Goal: Find specific page/section: Find specific page/section

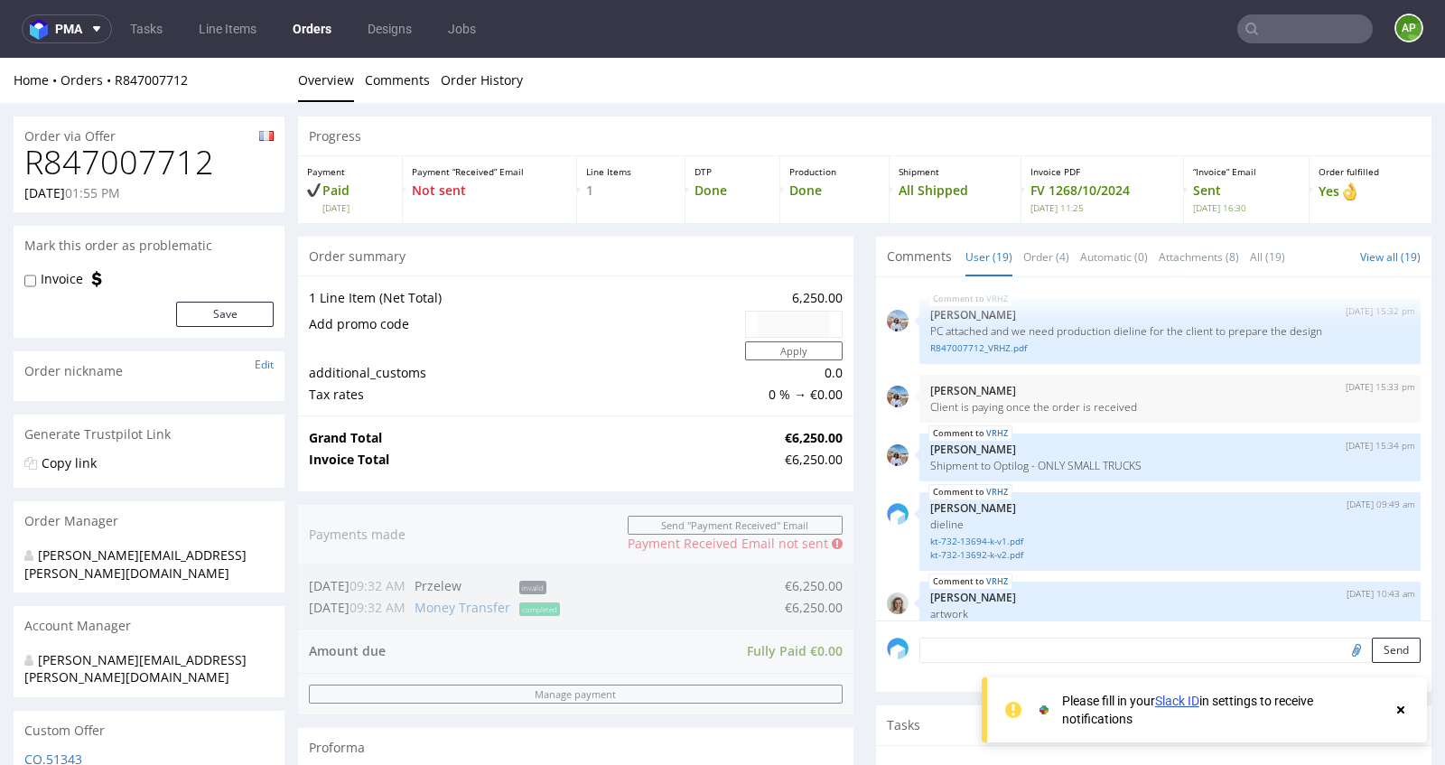
scroll to position [1319, 0]
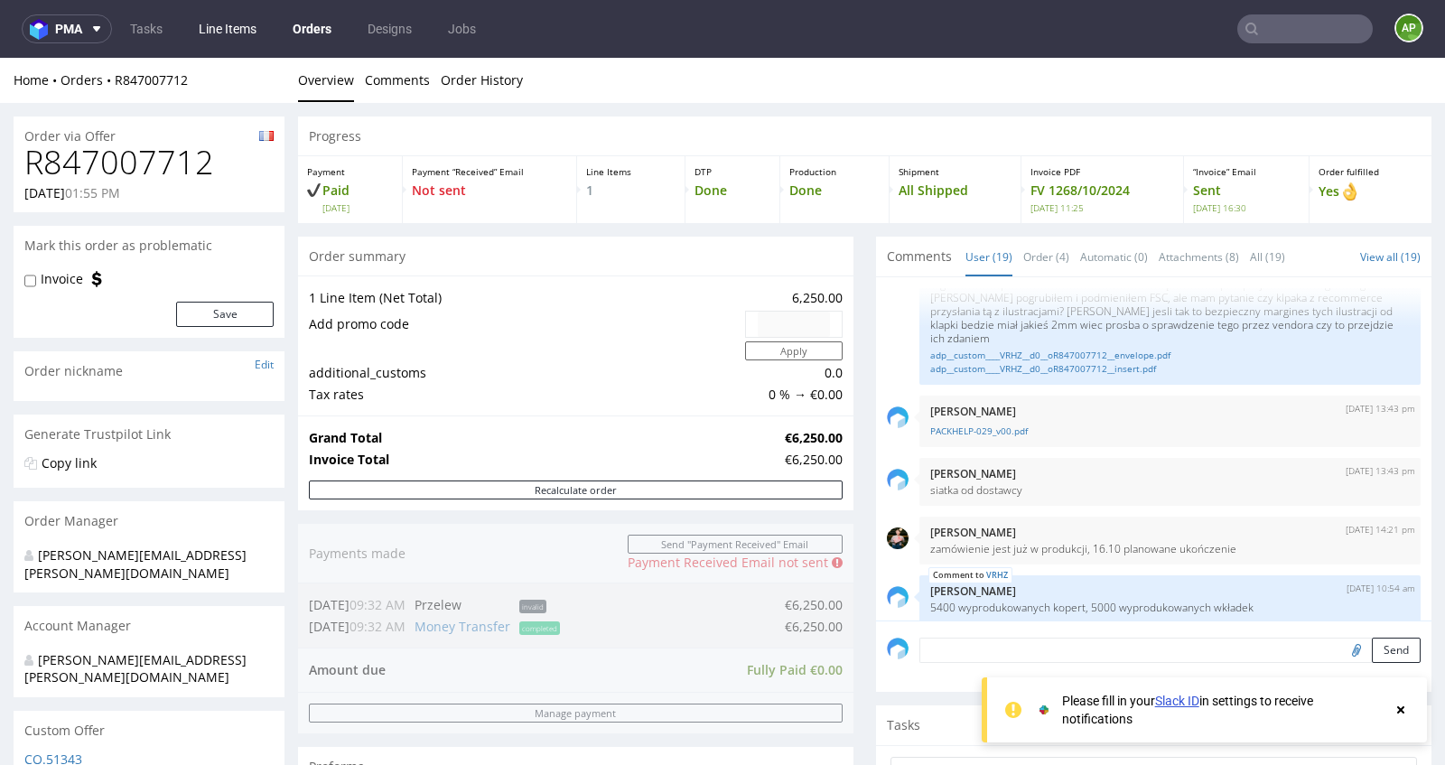
click at [235, 24] on link "Line Items" at bounding box center [227, 28] width 79 height 29
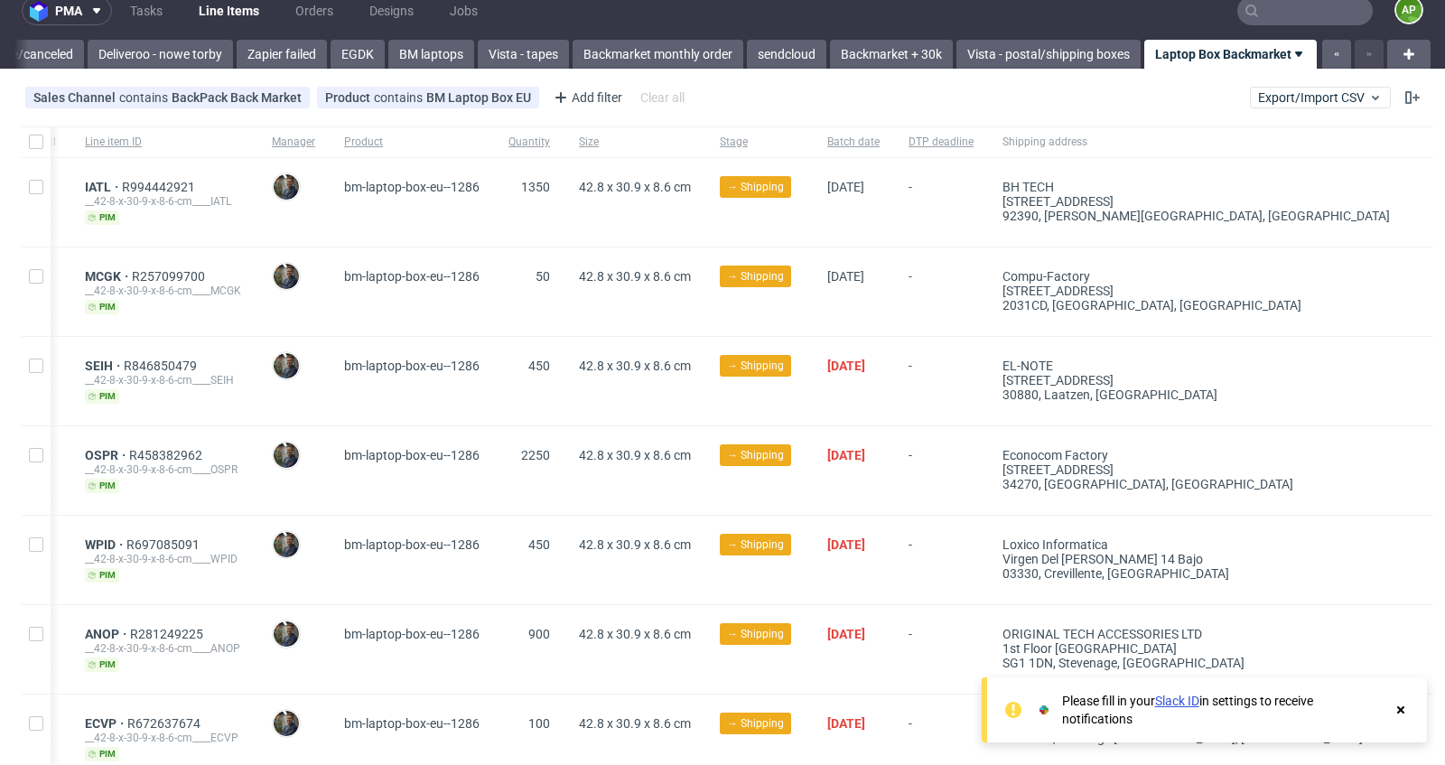
scroll to position [23, 0]
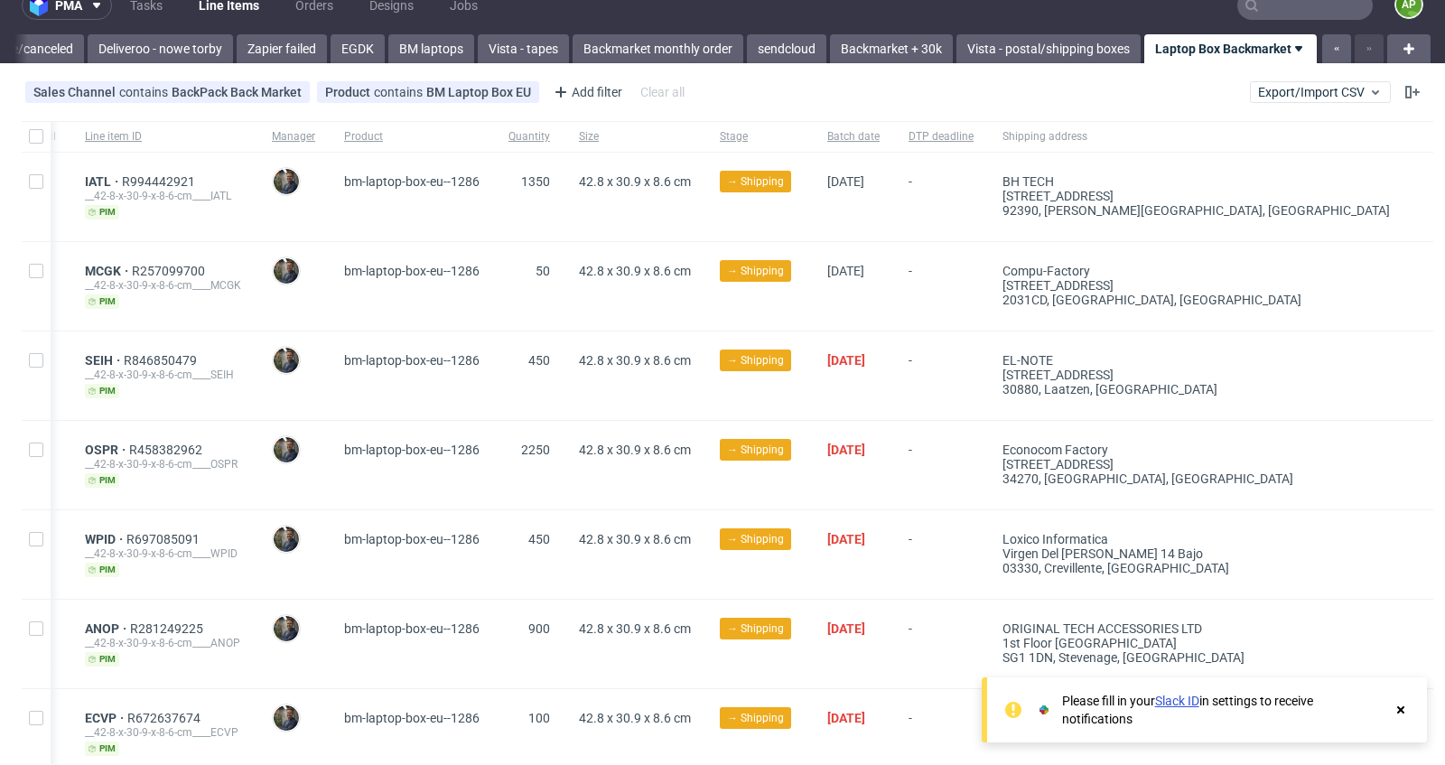
click at [1397, 715] on icon at bounding box center [1401, 710] width 16 height 14
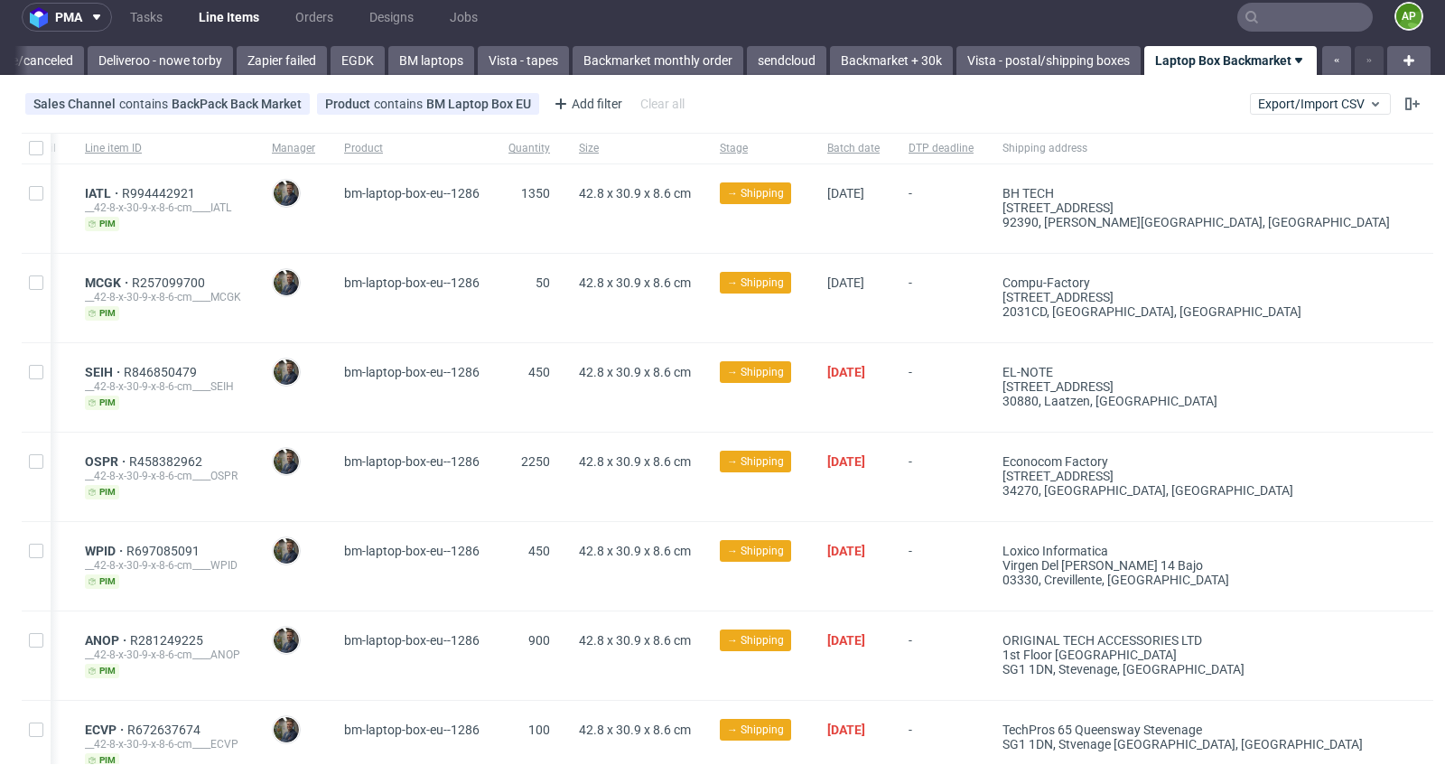
scroll to position [3, 0]
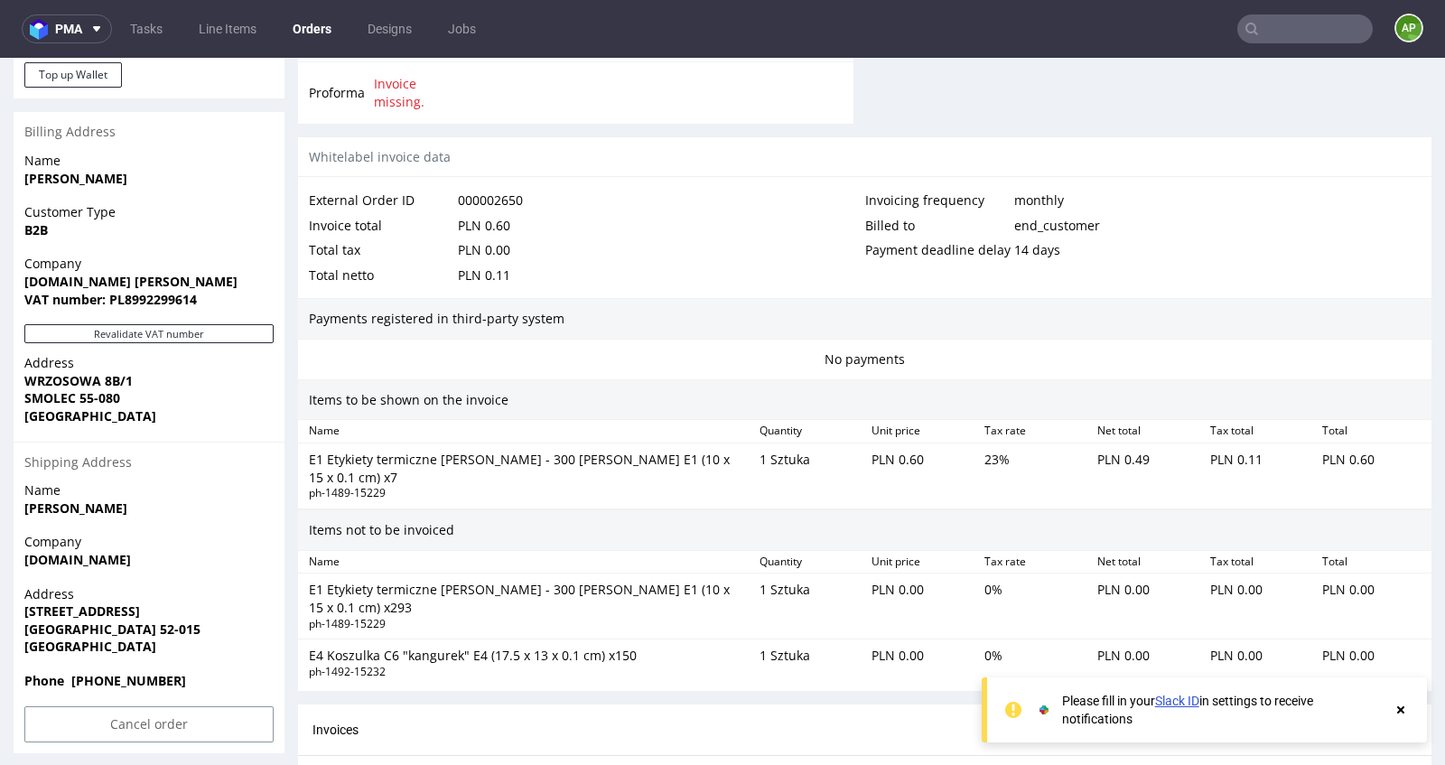
scroll to position [973, 0]
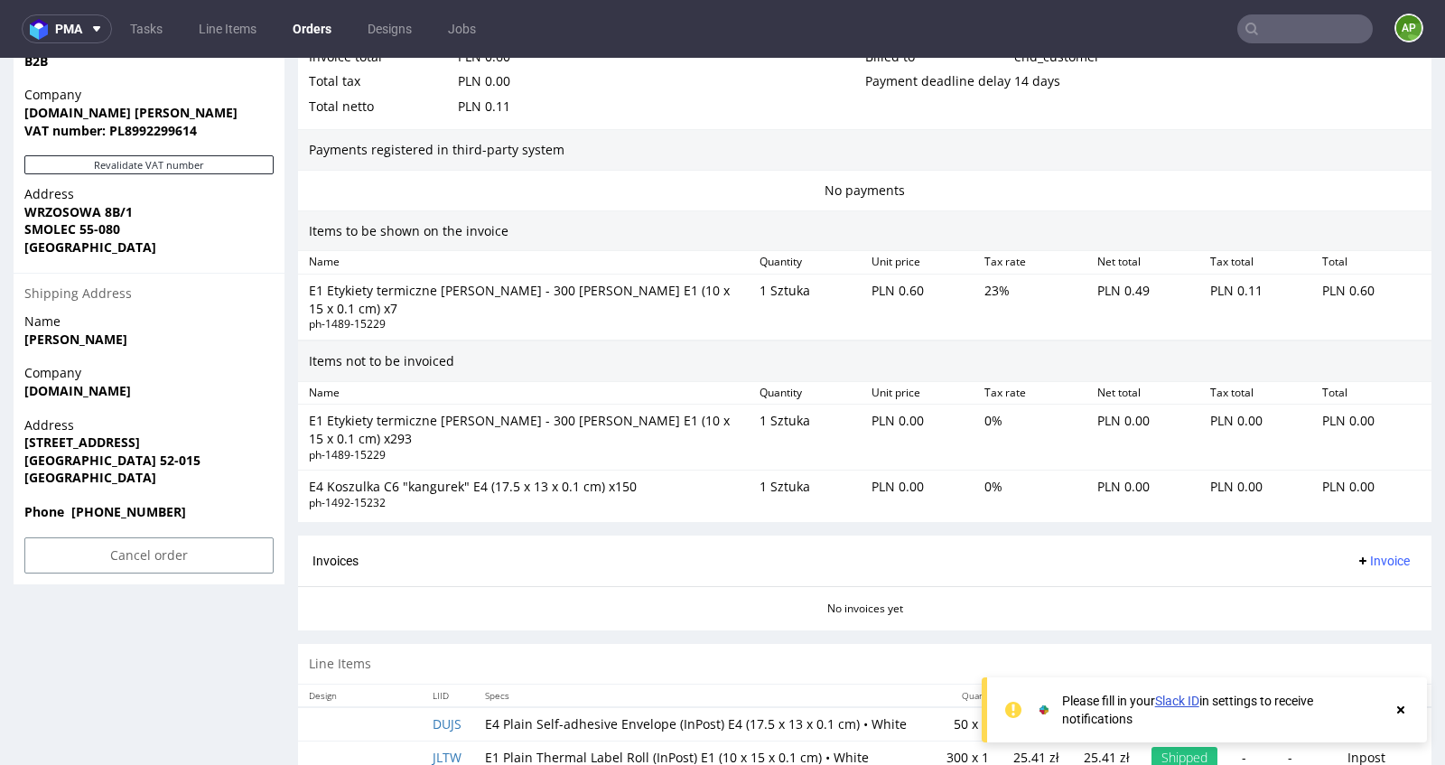
click at [1411, 710] on div "Please fill in your Slack ID in settings to receive notifications" at bounding box center [1204, 709] width 445 height 65
click at [1397, 710] on icon at bounding box center [1401, 710] width 16 height 14
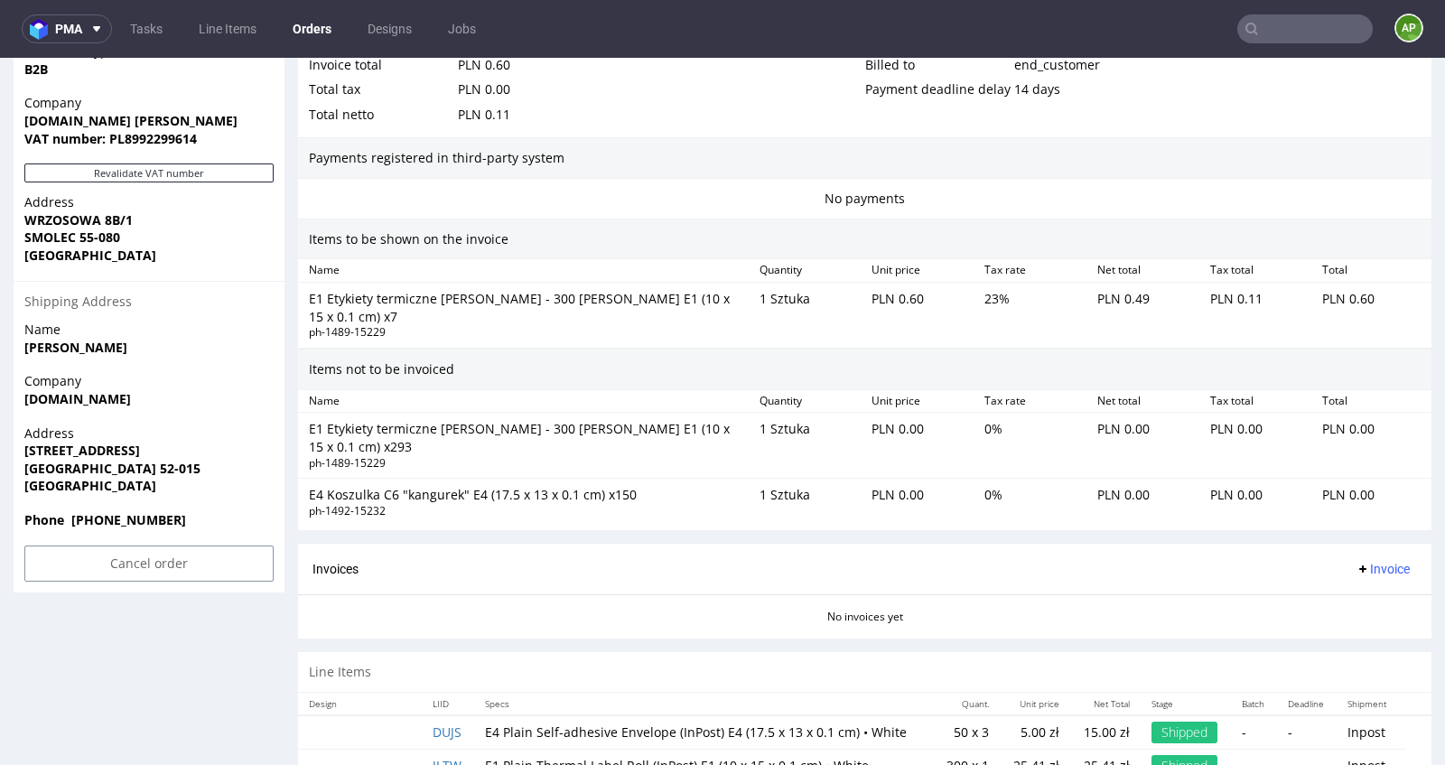
scroll to position [964, 0]
